Goal: Answer question/provide support: Answer question/provide support

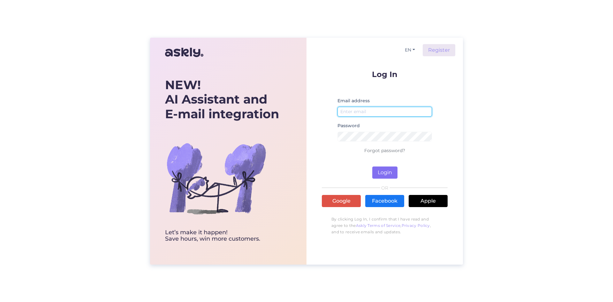
type input "[PERSON_NAME][EMAIL_ADDRESS][DOMAIN_NAME]"
click at [381, 171] on button "Login" at bounding box center [384, 172] width 25 height 12
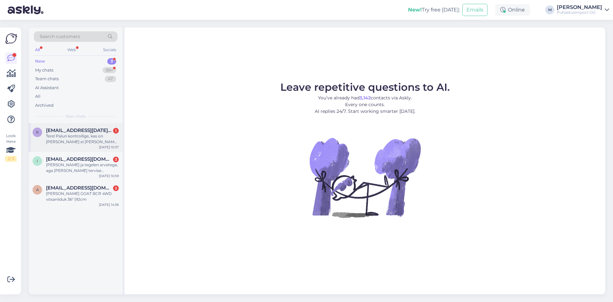
click at [92, 134] on div "Tere! Palun kontrollige, kas on [PERSON_NAME] ei [PERSON_NAME] lisage [PERSON_N…" at bounding box center [82, 138] width 73 height 11
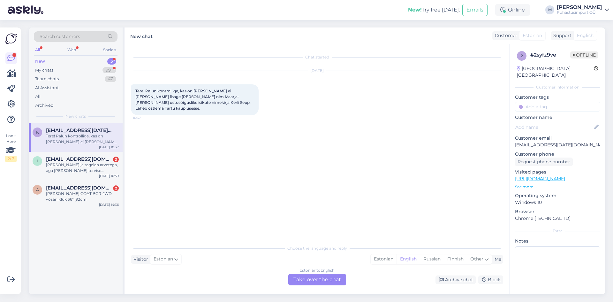
click at [304, 275] on div "Estonian to English Take over the chat" at bounding box center [317, 278] width 58 height 11
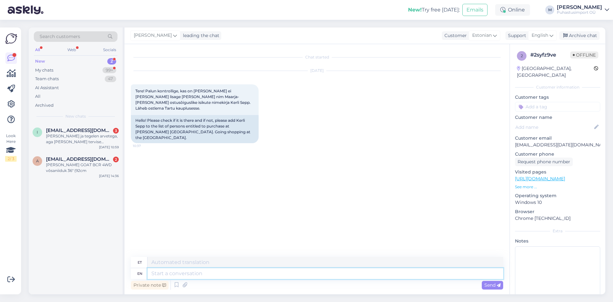
click at [183, 275] on textarea at bounding box center [324, 273] width 355 height 11
type textarea "Tere,"
type textarea "Tere,lisatud"
type textarea "Tere, lisatud"
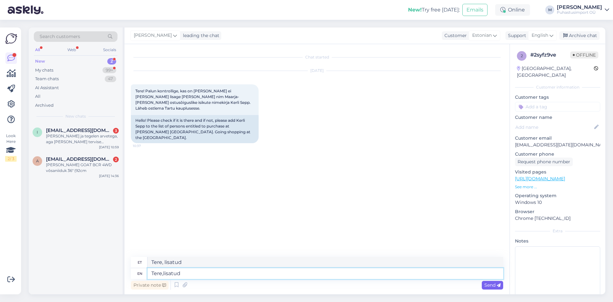
type textarea "Tere,lisatud"
click at [491, 284] on span "Send" at bounding box center [492, 285] width 16 height 6
click at [83, 134] on div "[PERSON_NAME] ja tegelen arvetega, aga [PERSON_NAME] tervise probleemidega vahe…" at bounding box center [82, 138] width 73 height 11
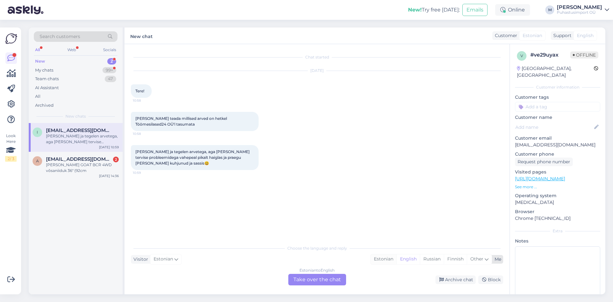
click at [391, 258] on div "Estonian" at bounding box center [383, 259] width 26 height 10
click at [319, 281] on div "Estonian to Estonian Take over the chat" at bounding box center [317, 278] width 58 height 11
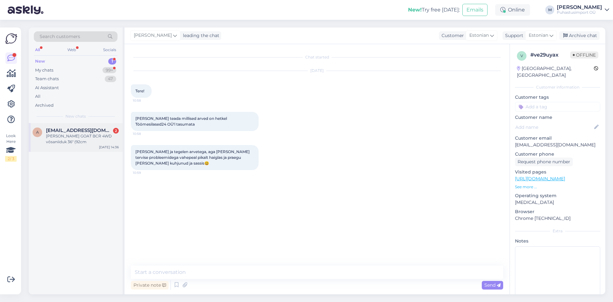
click at [69, 132] on span "[EMAIL_ADDRESS][DOMAIN_NAME]" at bounding box center [79, 130] width 66 height 6
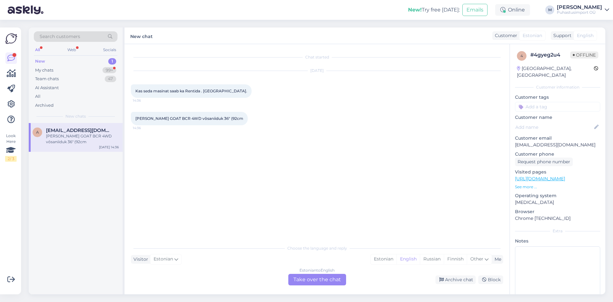
click at [314, 278] on div "Estonian to English Take over the chat" at bounding box center [317, 278] width 58 height 11
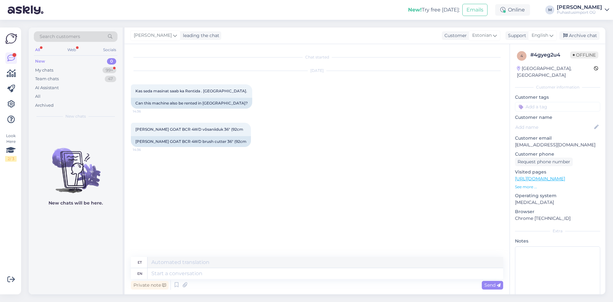
click at [286, 209] on div "Chat started [DATE] Kas seda masinat saab ka Rentida . [GEOGRAPHIC_DATA] 14:36 …" at bounding box center [320, 150] width 378 height 200
